Goal: Obtain resource: Obtain resource

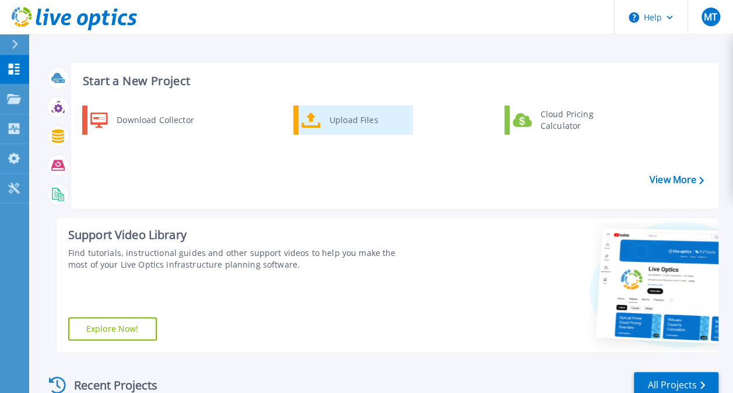
click at [333, 132] on link "Upload Files" at bounding box center [353, 120] width 120 height 29
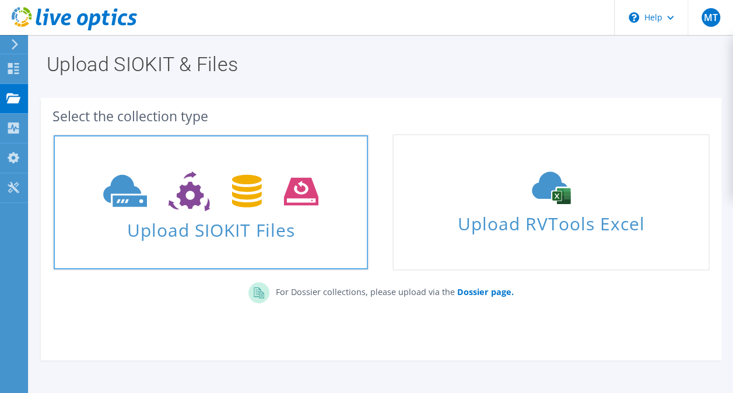
click at [231, 185] on icon at bounding box center [210, 192] width 215 height 40
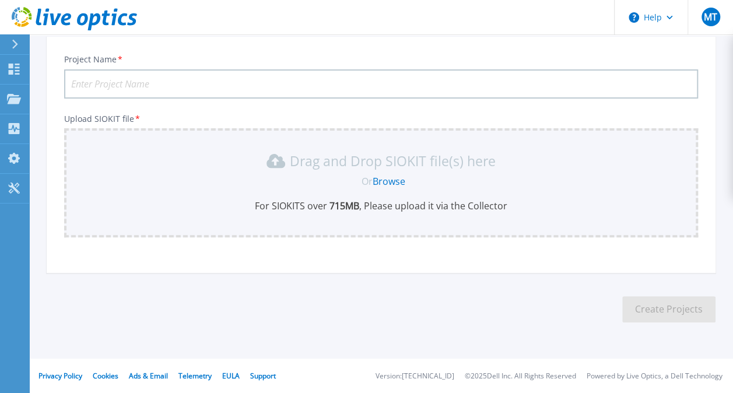
scroll to position [71, 0]
click at [194, 92] on input "Project Name *" at bounding box center [381, 83] width 634 height 29
type input "Octobre- Hebergement"
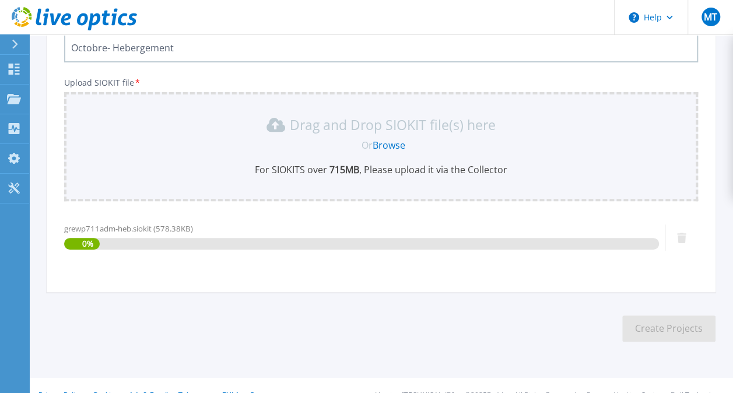
scroll to position [127, 0]
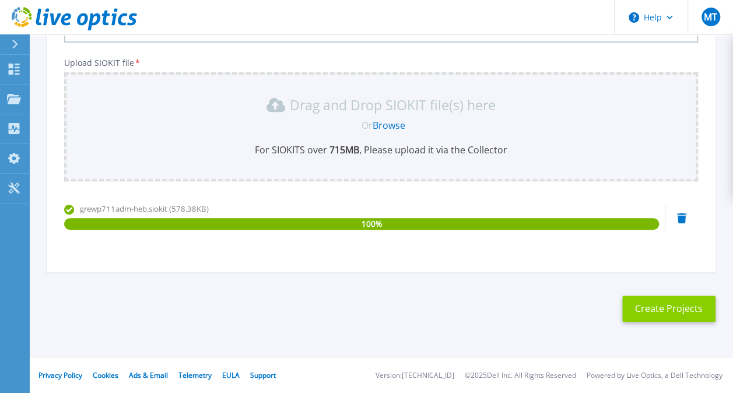
click at [642, 308] on button "Create Projects" at bounding box center [668, 309] width 93 height 26
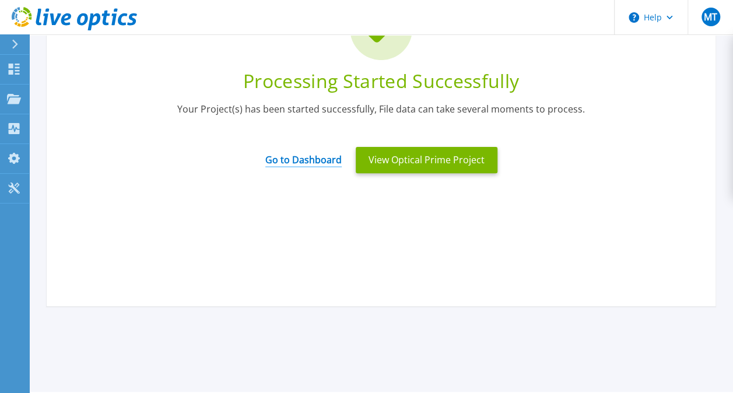
click at [327, 159] on link "Go to Dashboard" at bounding box center [303, 156] width 76 height 23
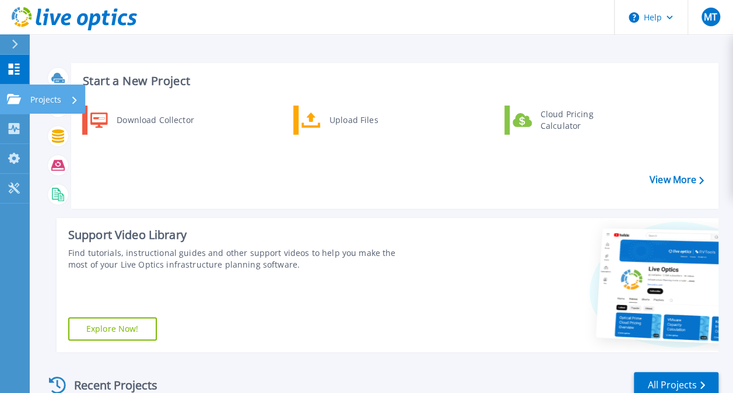
click at [53, 100] on p "Projects" at bounding box center [45, 100] width 31 height 30
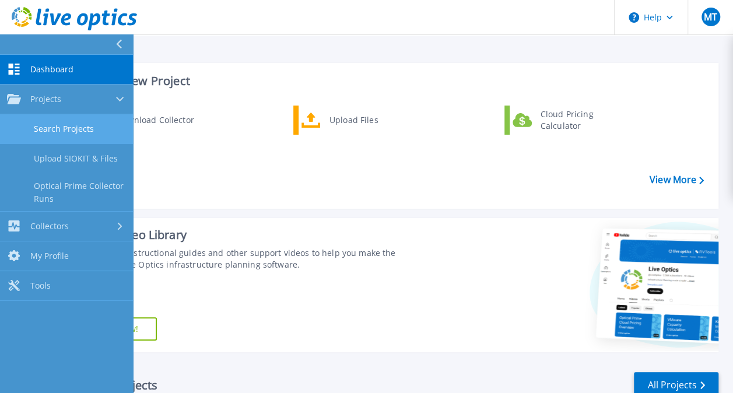
click at [62, 121] on link "Search Projects" at bounding box center [66, 129] width 133 height 30
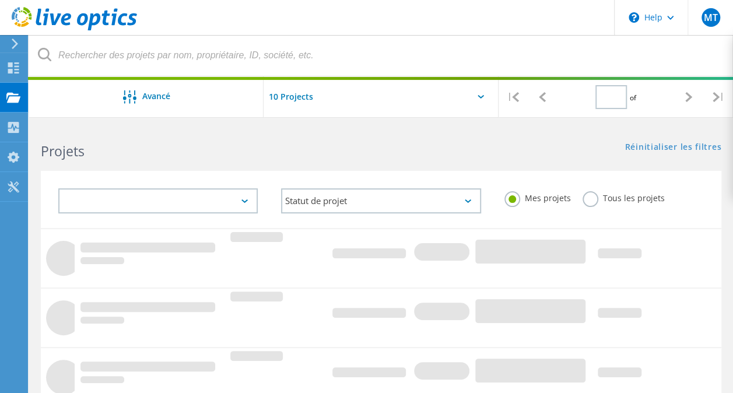
type input "1"
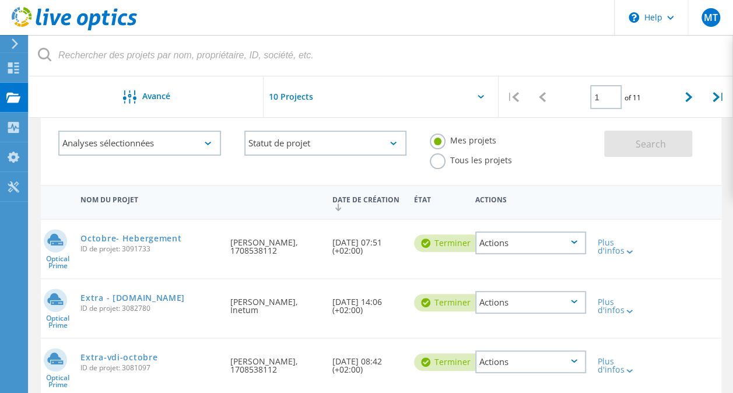
scroll to position [65, 0]
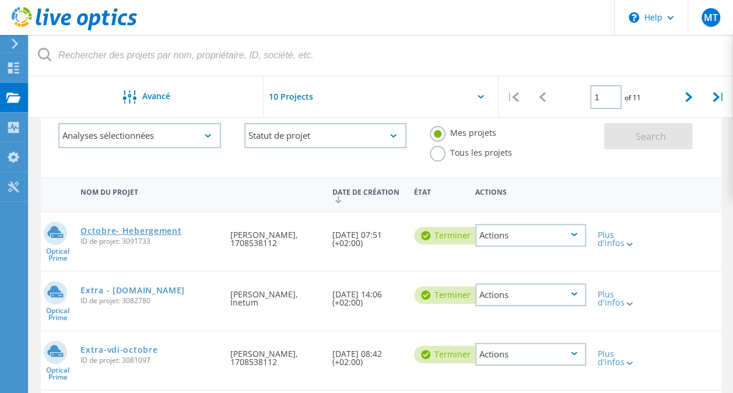
click at [160, 229] on link "Octobre- Hebergement" at bounding box center [131, 231] width 101 height 8
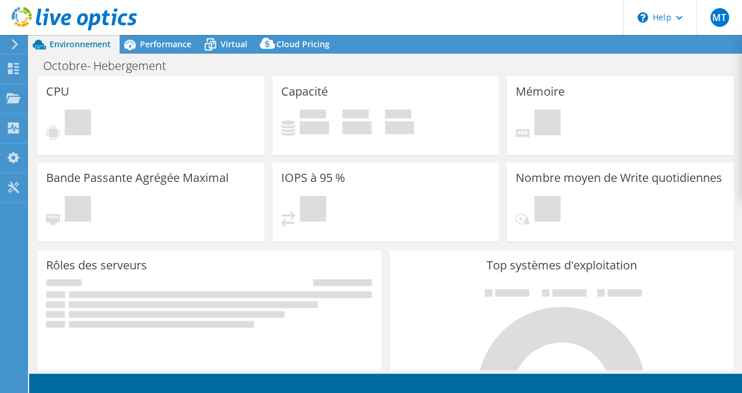
select select "USD"
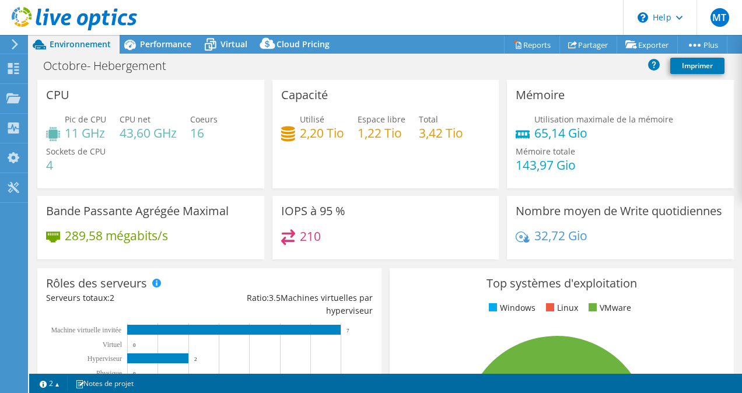
click at [410, 239] on div "210" at bounding box center [385, 241] width 209 height 25
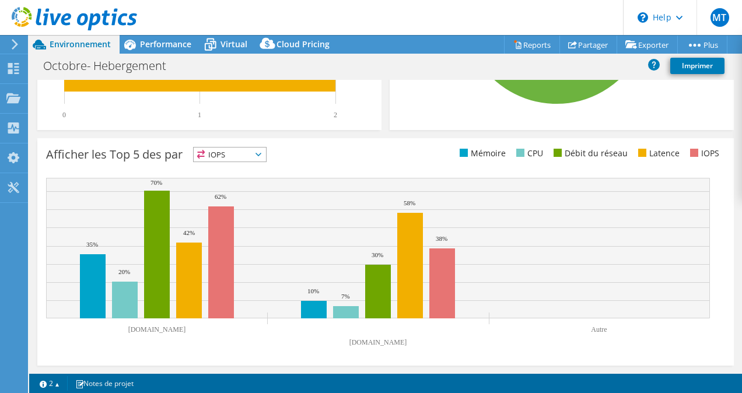
click at [275, 281] on rect at bounding box center [378, 248] width 664 height 141
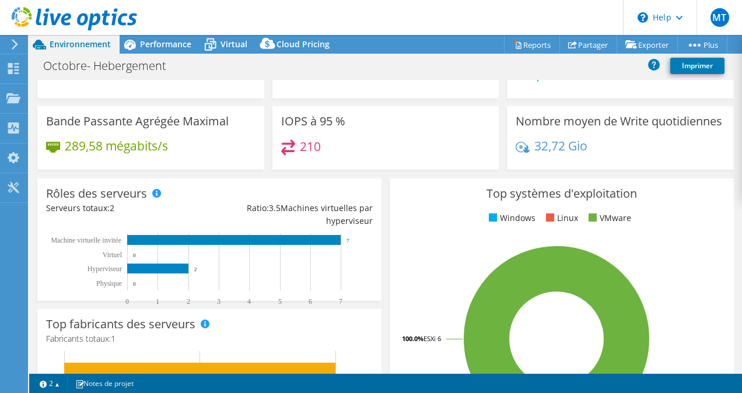
scroll to position [68, 0]
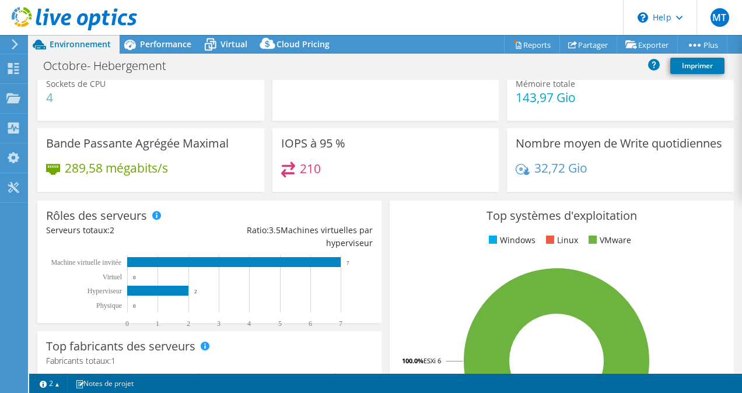
click at [327, 162] on div "210" at bounding box center [385, 174] width 209 height 25
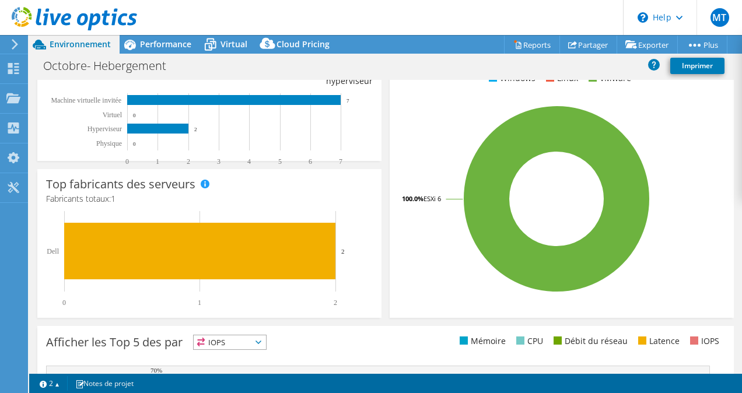
scroll to position [0, 0]
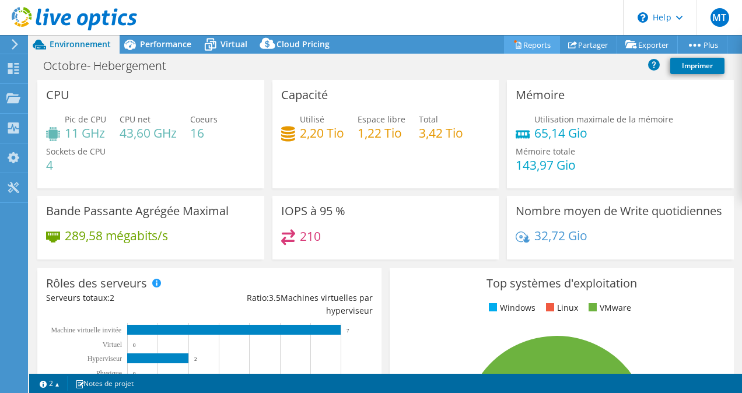
click at [519, 44] on link "Reports" at bounding box center [532, 45] width 56 height 18
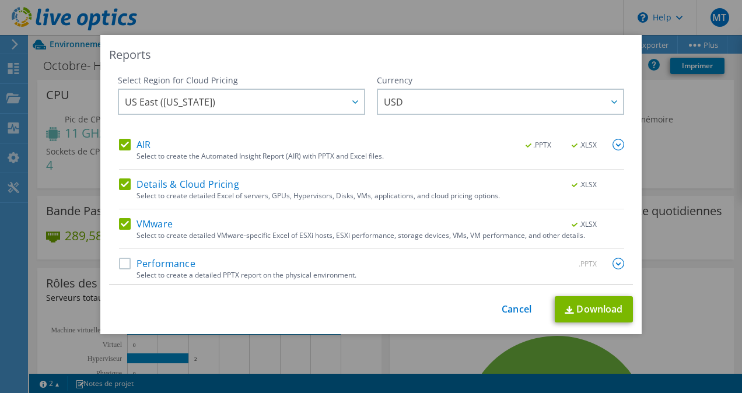
click at [120, 265] on label "Performance" at bounding box center [157, 264] width 76 height 12
click at [0, 0] on input "Performance" at bounding box center [0, 0] width 0 height 0
click at [121, 190] on label "Details & Cloud Pricing" at bounding box center [179, 185] width 120 height 12
click at [0, 0] on input "Details & Cloud Pricing" at bounding box center [0, 0] width 0 height 0
click at [124, 145] on label "AIR" at bounding box center [135, 145] width 32 height 12
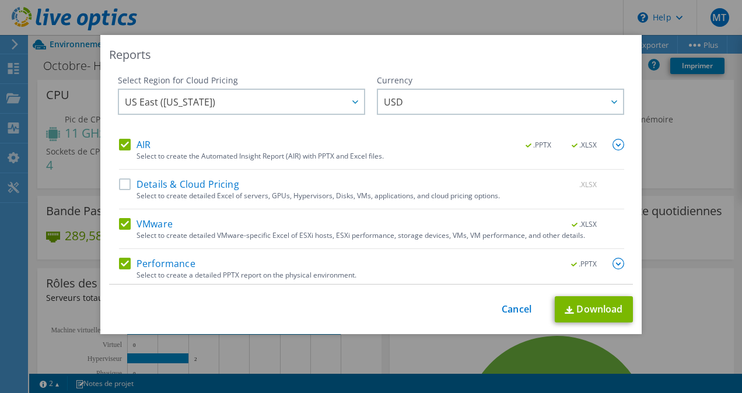
click at [0, 0] on input "AIR" at bounding box center [0, 0] width 0 height 0
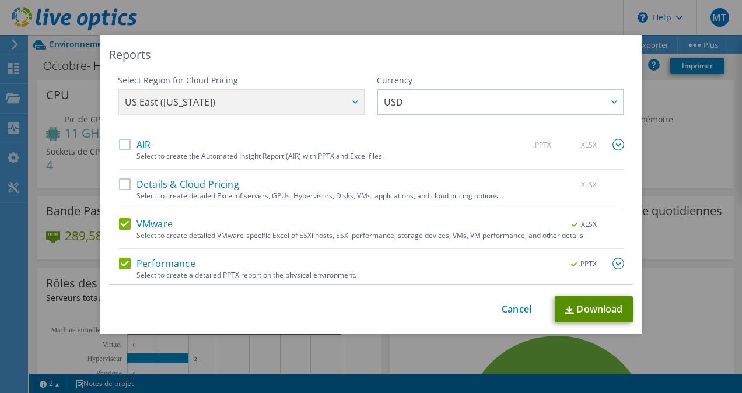
click at [585, 309] on link "Download" at bounding box center [594, 309] width 78 height 26
click at [387, 346] on div "Reports Select Region for Cloud Pricing Asia Pacific (Hong Kong) Asia Pacific (…" at bounding box center [371, 196] width 742 height 323
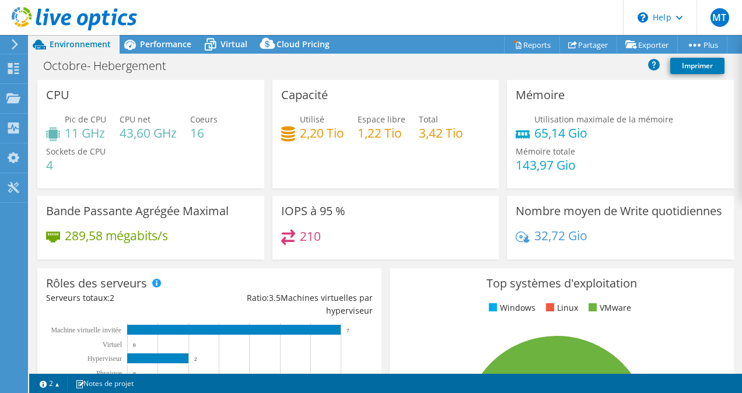
click at [368, 260] on div "IOPS à 95 % 210" at bounding box center [385, 228] width 227 height 64
click at [173, 41] on span "Performance" at bounding box center [165, 44] width 51 height 11
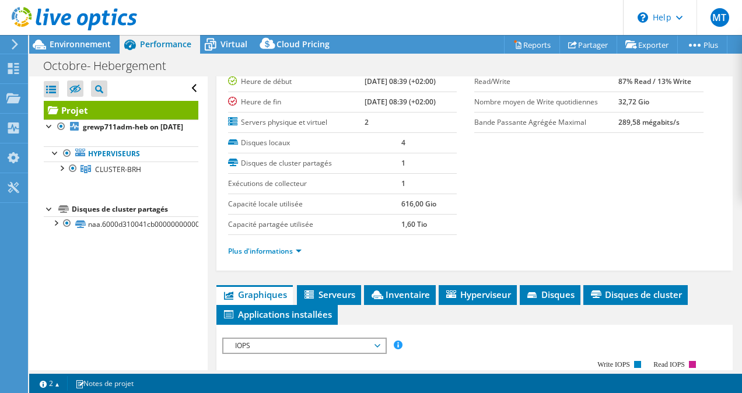
scroll to position [102, 0]
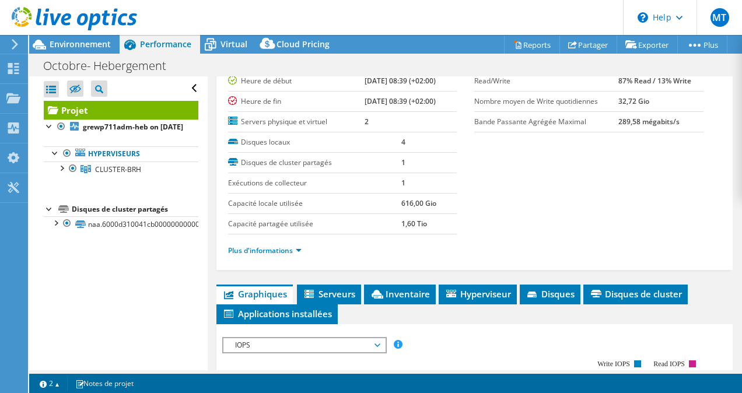
click at [186, 87] on div "Ouvrir tout Fermer tout Masquer les nœuds exclus Filtre de l'arborescence des p…" at bounding box center [121, 88] width 155 height 25
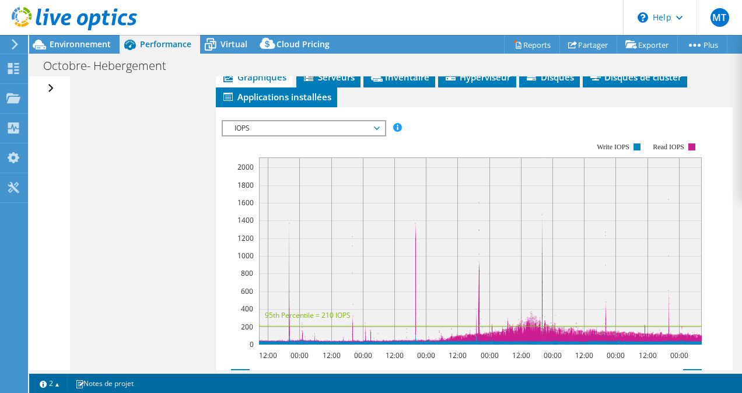
scroll to position [320, 0]
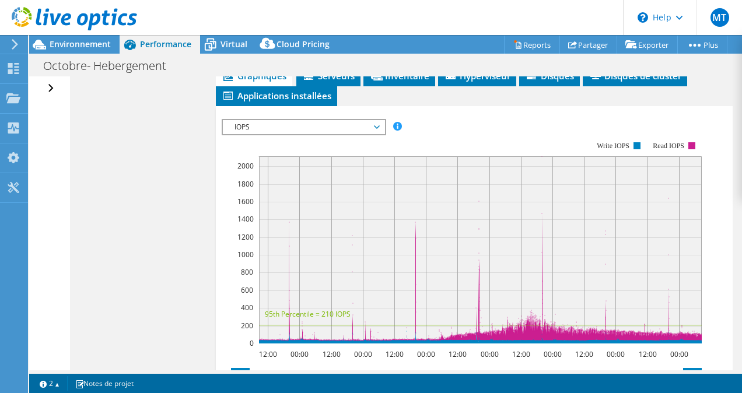
click at [138, 244] on div "Ouvrir tout Fermer tout Masquer les nœuds exclus Filtre de l'arborescence des p…" at bounding box center [385, 223] width 713 height 294
click at [51, 90] on div "Ouvrir tout Fermer tout Masquer les nœuds exclus Filtre de l'arborescence des p…" at bounding box center [52, 88] width 17 height 25
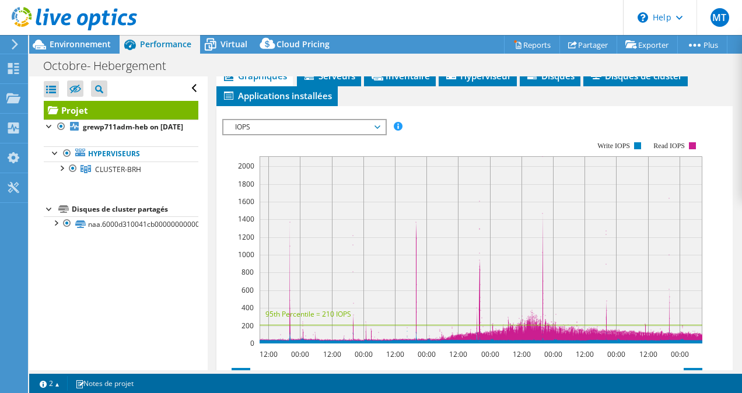
click at [182, 86] on div "Ouvrir tout Fermer tout Masquer les nœuds exclus Filtre de l'arborescence des p…" at bounding box center [121, 88] width 155 height 25
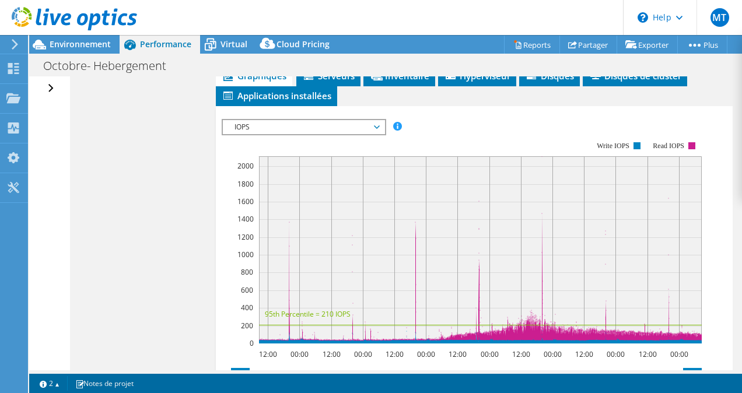
click at [221, 177] on section "IOPS Débit de disque Taille IO Latence Longueur de file d'attente Pourcentage d…" at bounding box center [474, 341] width 517 height 471
drag, startPoint x: 221, startPoint y: 177, endPoint x: 136, endPoint y: 170, distance: 84.9
click at [136, 170] on div "Ouvrir tout Fermer tout Masquer les nœuds exclus Filtre de l'arborescence des p…" at bounding box center [385, 223] width 713 height 294
drag, startPoint x: 136, startPoint y: 170, endPoint x: 189, endPoint y: 174, distance: 53.2
click at [189, 174] on div "Ouvrir tout Fermer tout Masquer les nœuds exclus Filtre de l'arborescence des p…" at bounding box center [385, 223] width 713 height 294
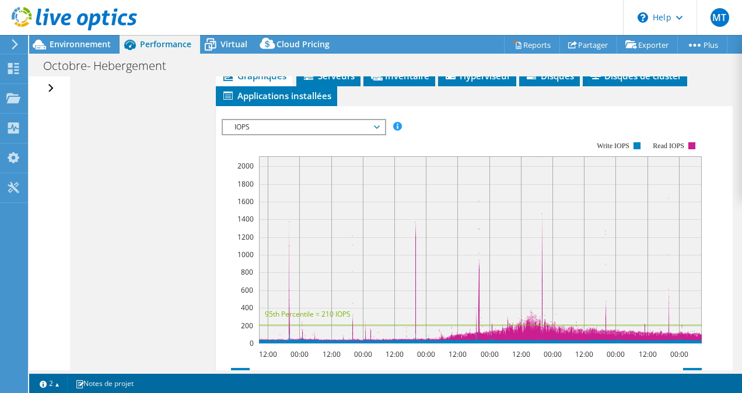
click at [378, 120] on span "IOPS" at bounding box center [304, 127] width 150 height 14
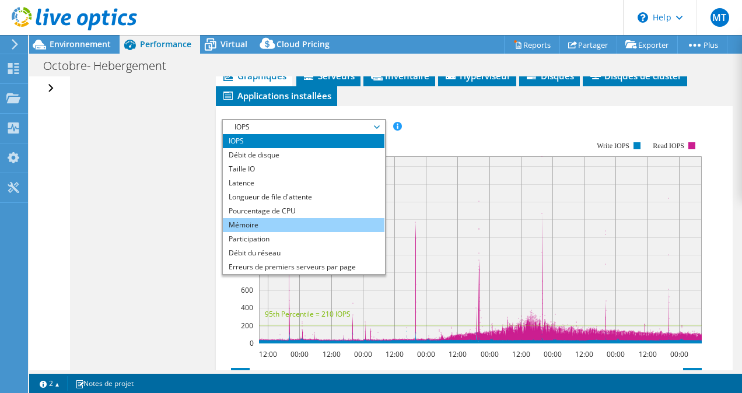
click at [260, 218] on li "Mémoire" at bounding box center [304, 225] width 162 height 14
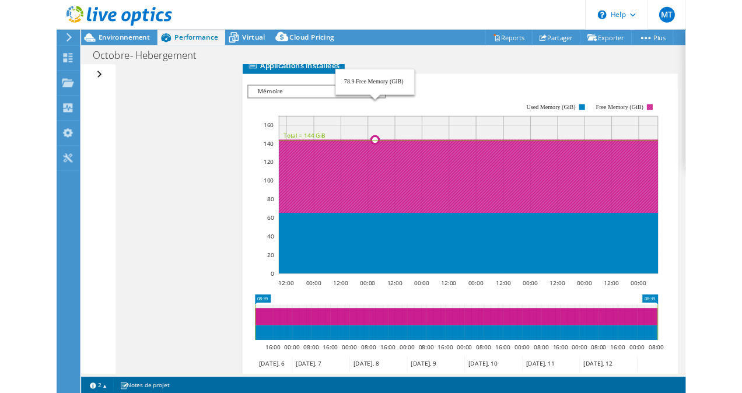
scroll to position [337, 0]
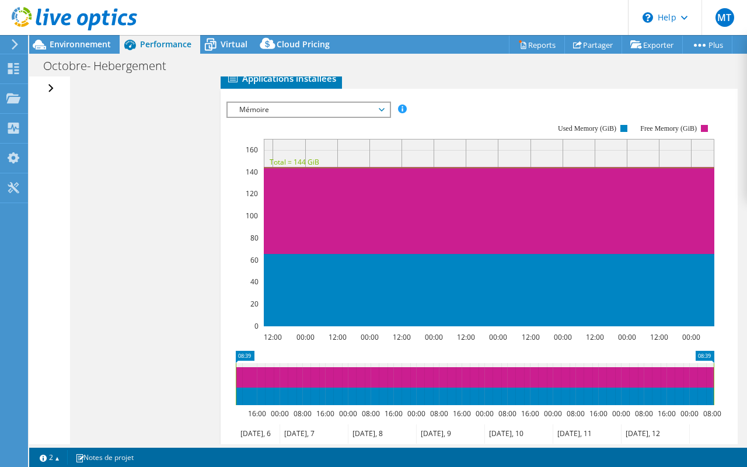
click at [160, 219] on div "Ouvrir tout Fermer tout Masquer les nœuds exclus Filtre de l'arborescence des p…" at bounding box center [388, 260] width 718 height 368
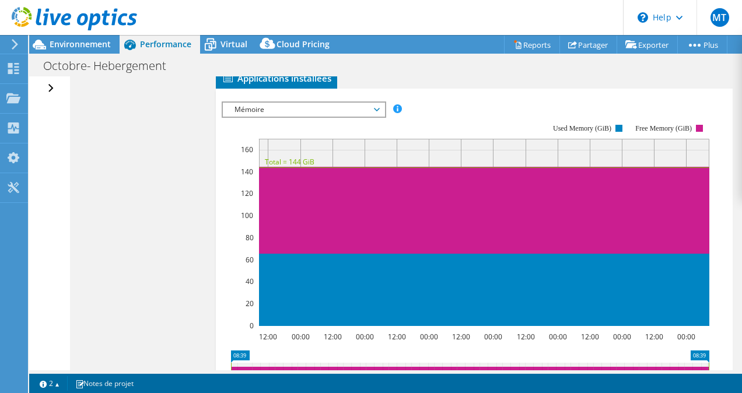
click at [358, 109] on span "Mémoire" at bounding box center [304, 110] width 150 height 14
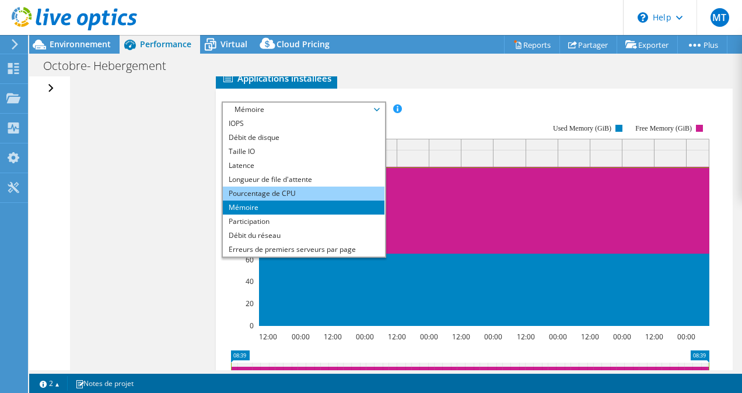
click at [281, 191] on li "Pourcentage de CPU" at bounding box center [304, 194] width 162 height 14
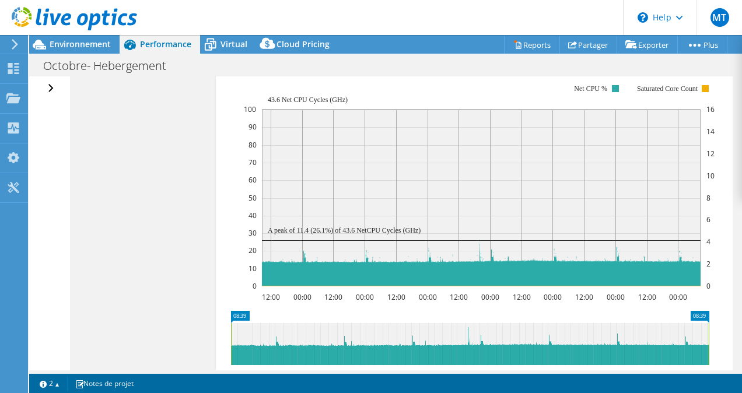
scroll to position [389, 0]
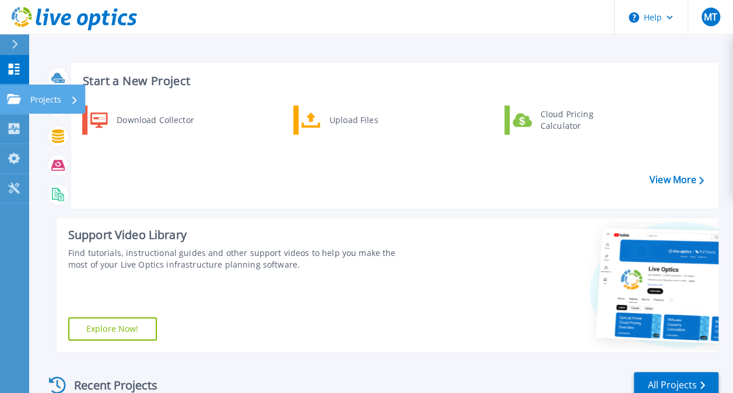
click at [68, 104] on div "Projects" at bounding box center [54, 100] width 48 height 30
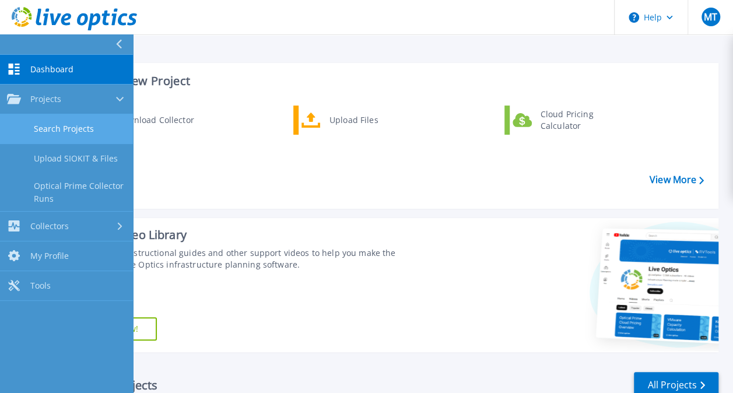
click at [78, 127] on link "Search Projects" at bounding box center [66, 129] width 133 height 30
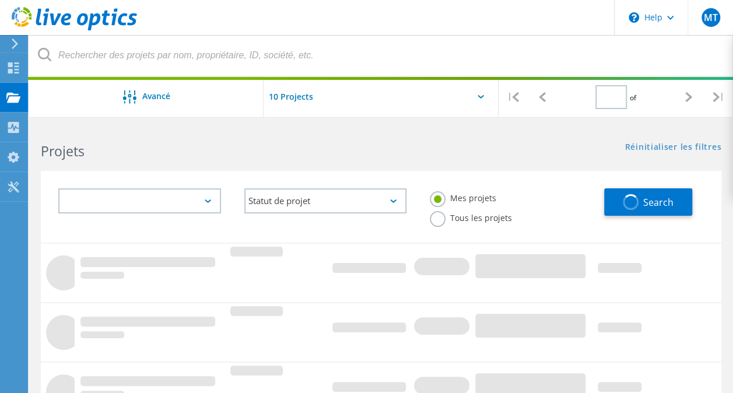
type input "1"
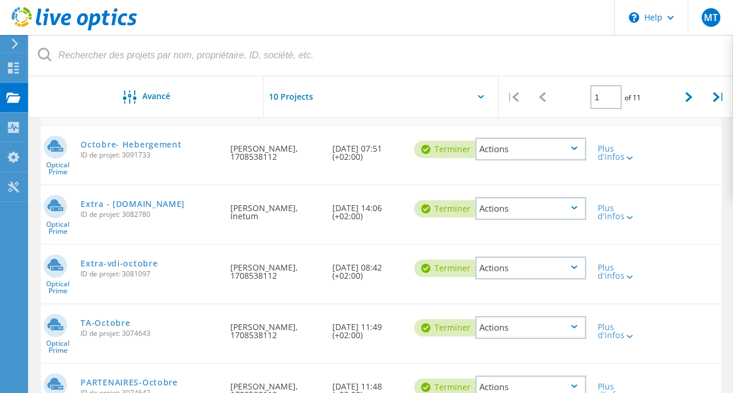
scroll to position [153, 0]
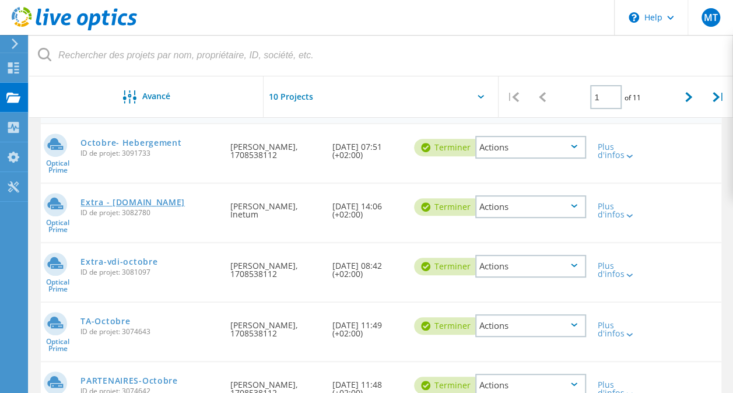
click at [175, 205] on link "Extra - [DOMAIN_NAME]" at bounding box center [133, 202] width 104 height 8
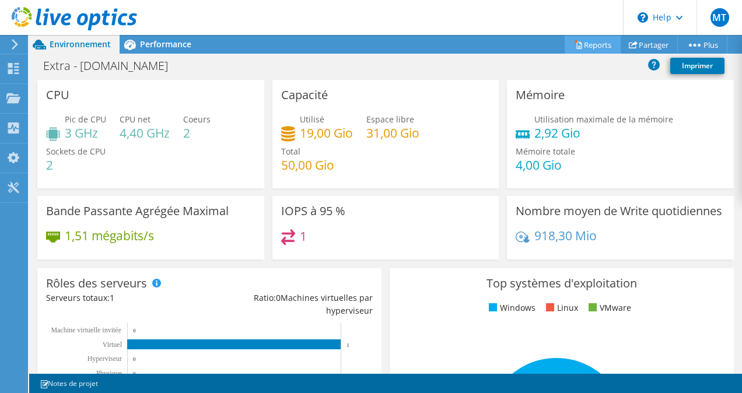
click at [589, 46] on link "Reports" at bounding box center [593, 45] width 56 height 18
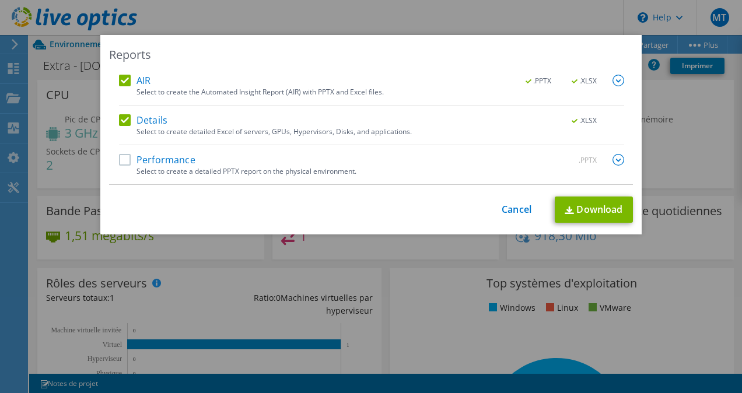
click at [122, 163] on label "Performance" at bounding box center [157, 160] width 76 height 12
click at [0, 0] on input "Performance" at bounding box center [0, 0] width 0 height 0
click at [119, 79] on label "AIR" at bounding box center [135, 81] width 32 height 12
click at [0, 0] on input "AIR" at bounding box center [0, 0] width 0 height 0
click at [579, 208] on link "Download" at bounding box center [594, 210] width 78 height 26
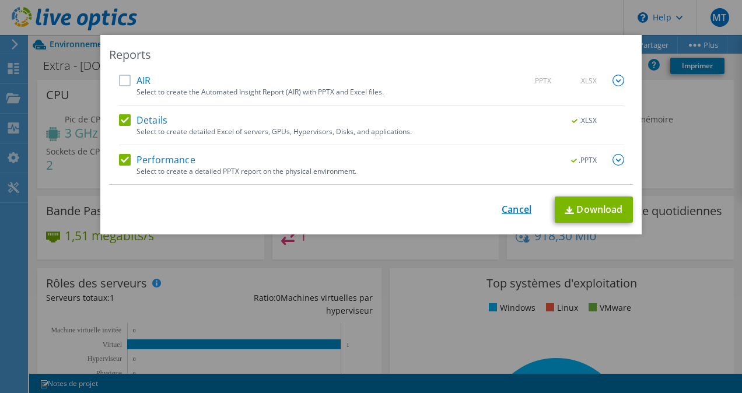
click at [511, 207] on link "Cancel" at bounding box center [517, 209] width 30 height 11
